Goal: Obtain resource: Obtain resource

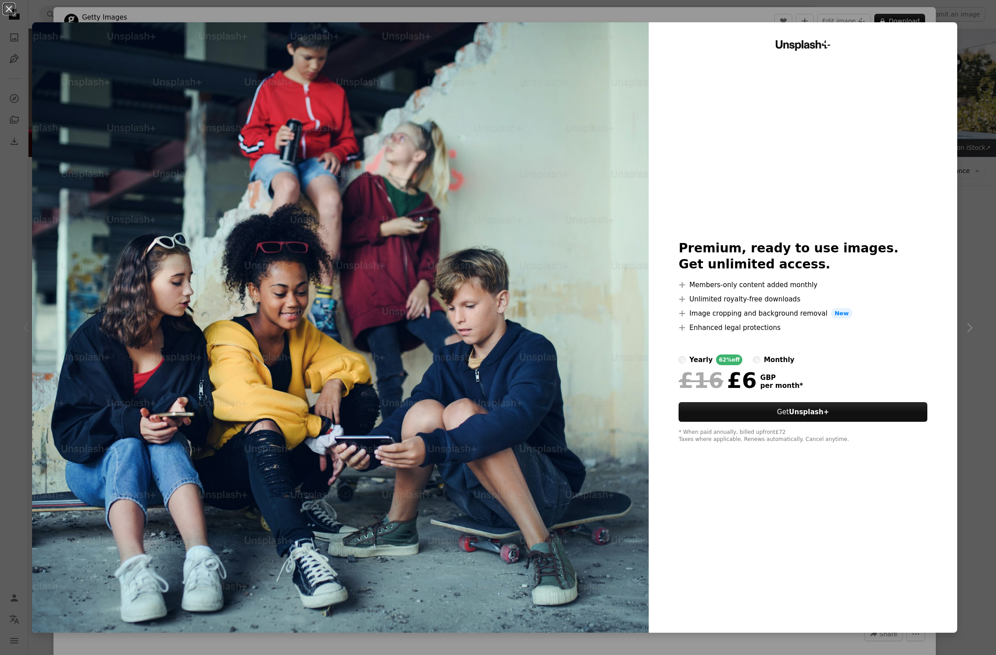
drag, startPoint x: 973, startPoint y: 66, endPoint x: 945, endPoint y: 84, distance: 34.1
click at [849, 66] on div "An X shape Unsplash+ Premium, ready to use images. Get unlimited access. A plus…" at bounding box center [498, 327] width 996 height 655
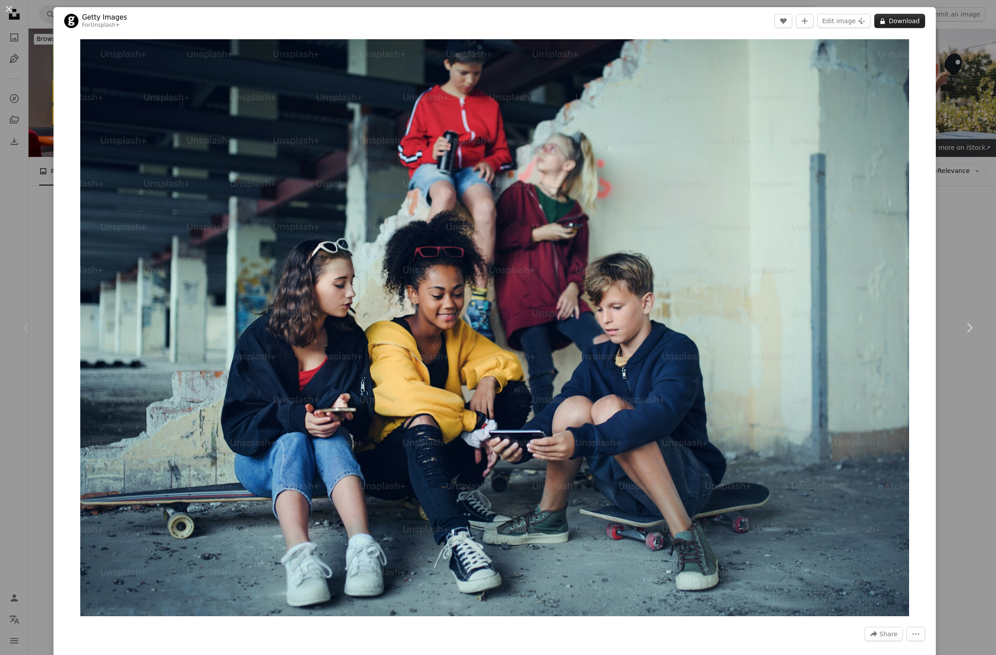
click at [849, 21] on button "A lock Download" at bounding box center [899, 21] width 51 height 14
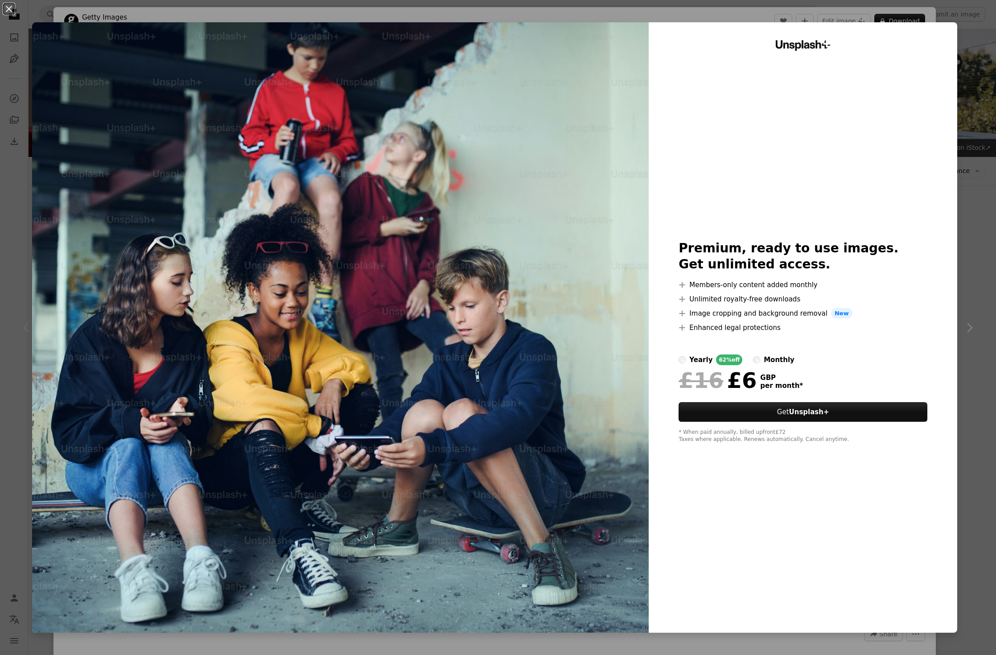
click at [849, 13] on div "An X shape Unsplash+ Premium, ready to use images. Get unlimited access. A plus…" at bounding box center [498, 327] width 996 height 655
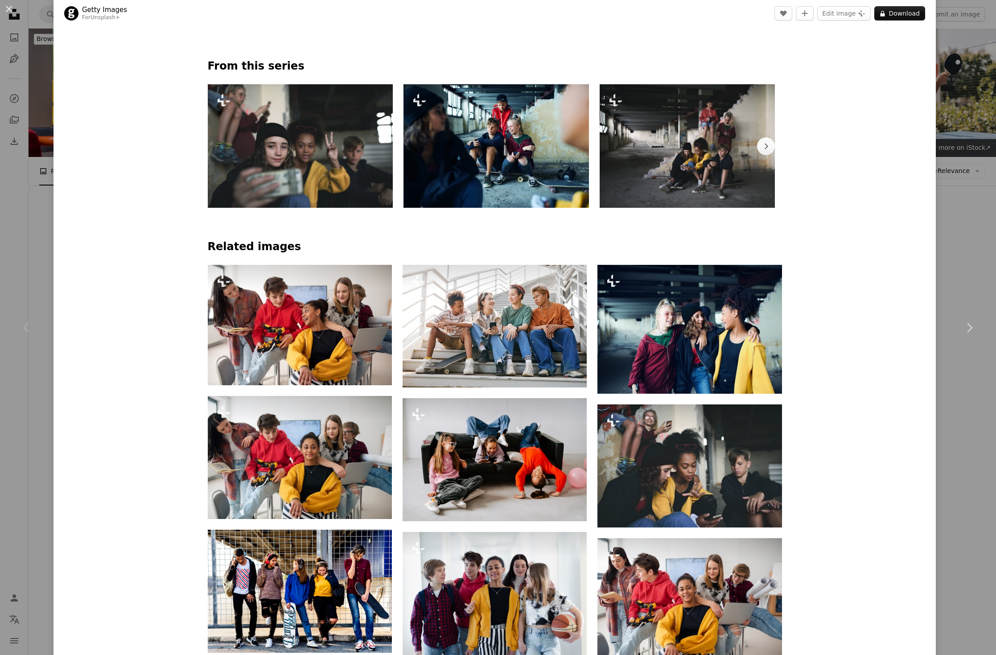
scroll to position [693, 0]
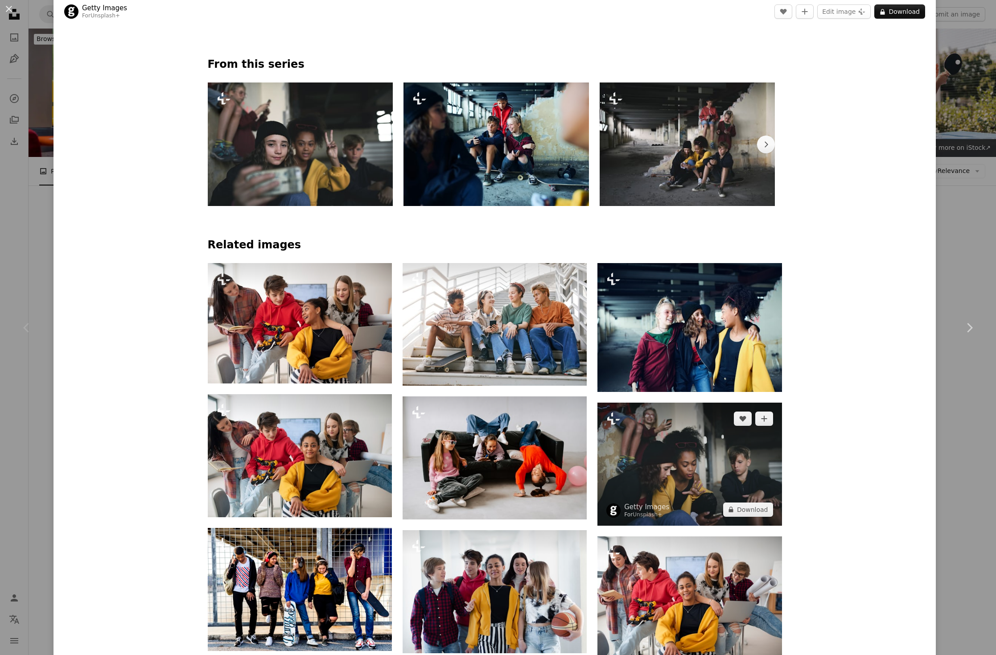
click at [701, 424] on img at bounding box center [689, 463] width 184 height 123
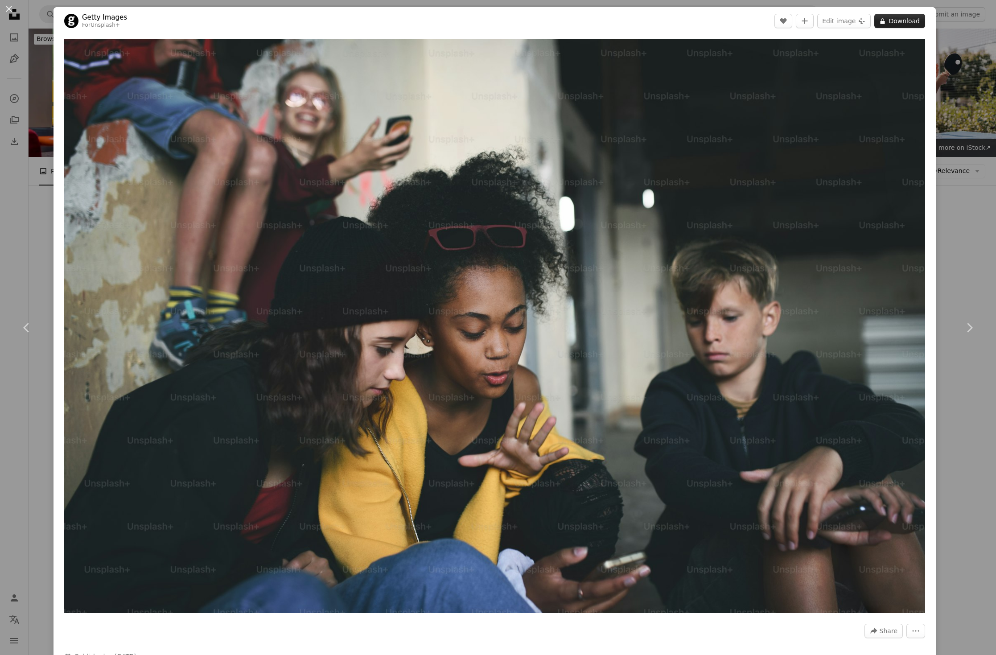
click at [849, 19] on button "A lock Download" at bounding box center [899, 21] width 51 height 14
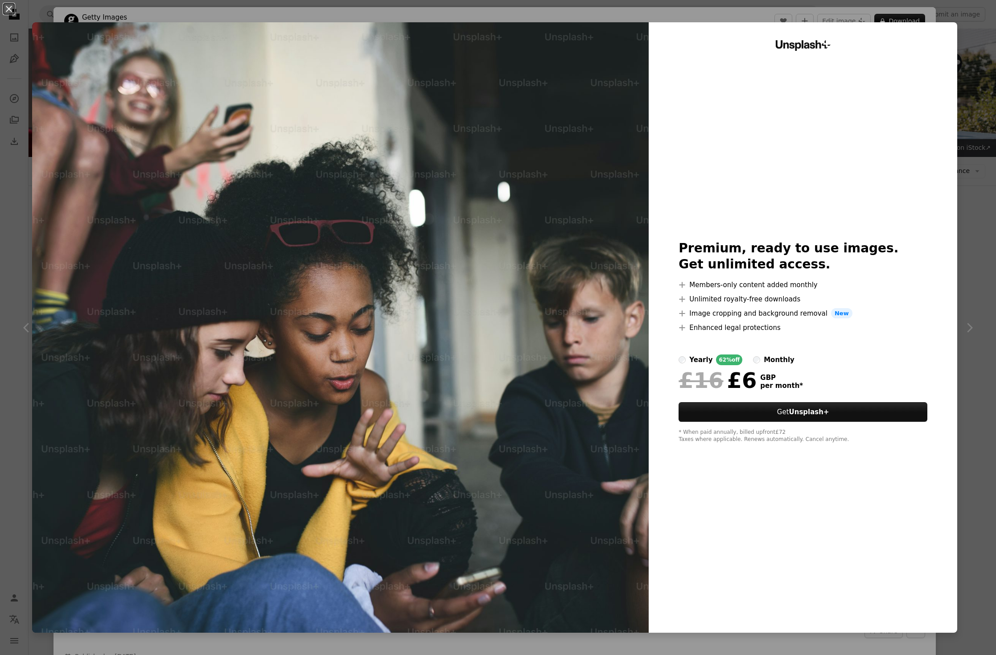
click at [849, 21] on div "An X shape Unsplash+ Premium, ready to use images. Get unlimited access. A plus…" at bounding box center [498, 327] width 996 height 655
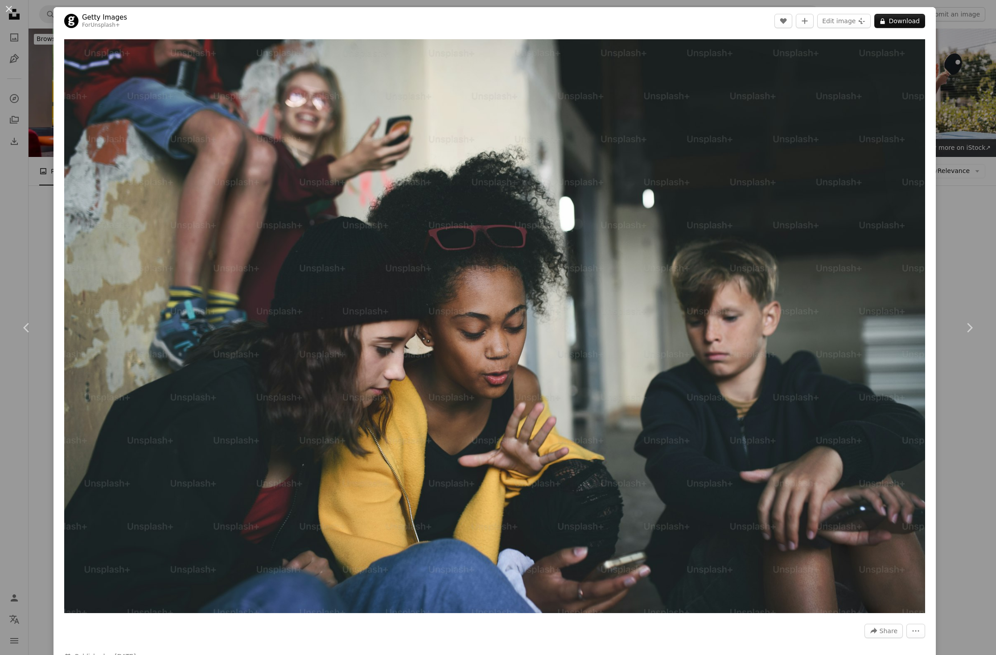
click at [22, 81] on div "An X shape Chevron left Chevron right Getty Images For Unsplash+ A heart A plus…" at bounding box center [498, 327] width 996 height 655
